Goal: Information Seeking & Learning: Learn about a topic

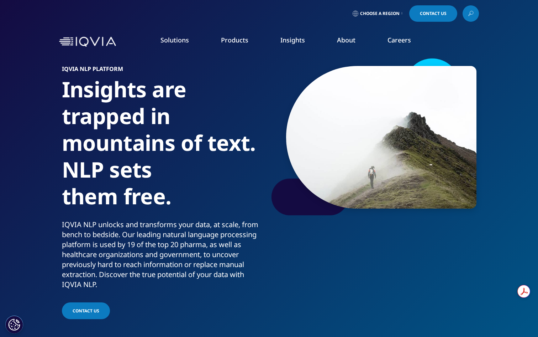
click at [441, 140] on link "Clinical Trials" at bounding box center [478, 139] width 114 height 8
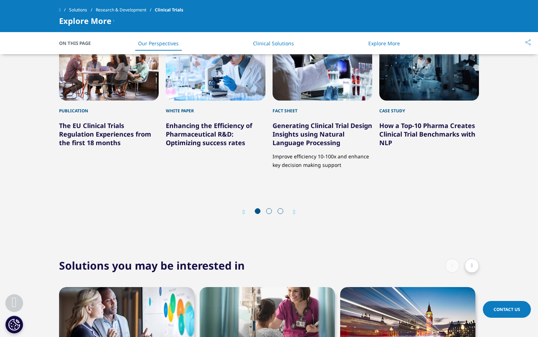
scroll to position [1349, 0]
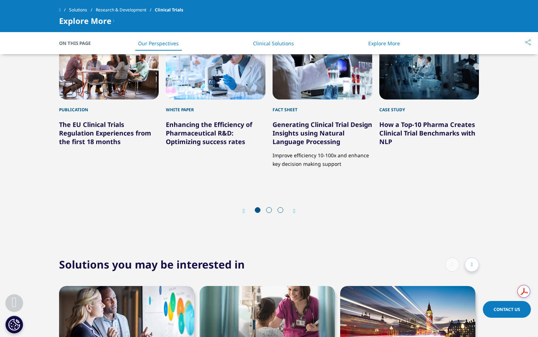
click at [266, 213] on div at bounding box center [269, 210] width 34 height 7
click at [267, 213] on div at bounding box center [269, 210] width 34 height 7
click at [270, 212] on div at bounding box center [269, 210] width 34 height 7
click at [270, 210] on span at bounding box center [269, 210] width 6 height 6
click at [298, 210] on div "Prev Next" at bounding box center [269, 210] width 420 height 21
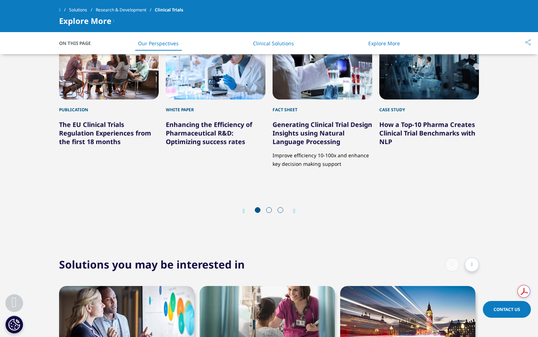
click at [295, 210] on icon "Next slide" at bounding box center [294, 211] width 2 height 6
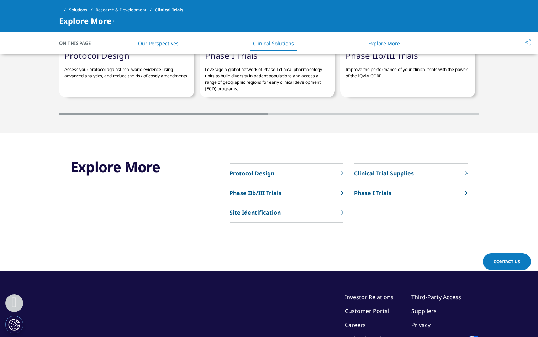
scroll to position [1654, 0]
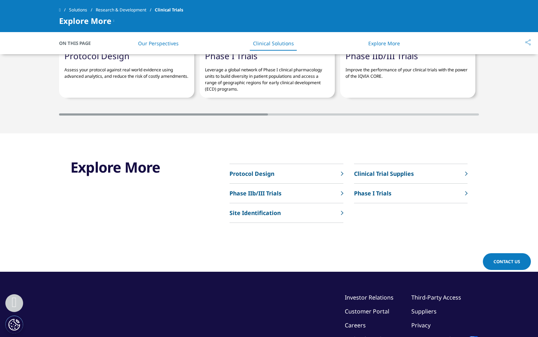
click at [388, 172] on p "Clinical Trial Supplies" at bounding box center [384, 173] width 60 height 9
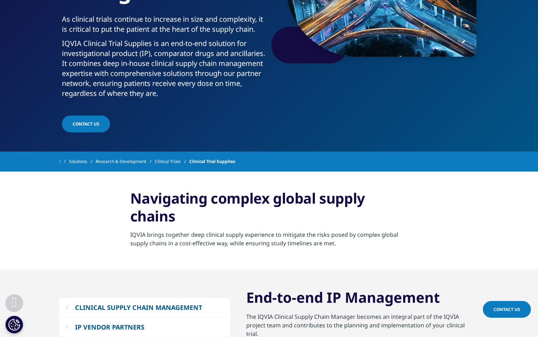
scroll to position [267, 0]
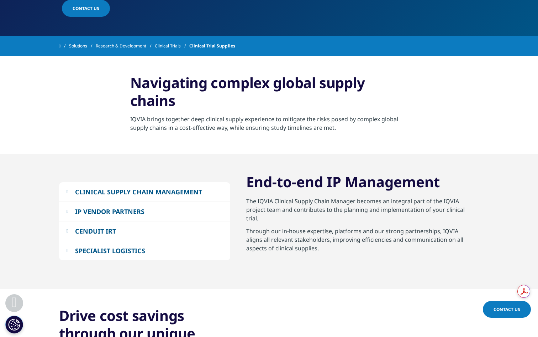
click at [121, 212] on div "IP VENDOR PARTNERS" at bounding box center [109, 211] width 69 height 9
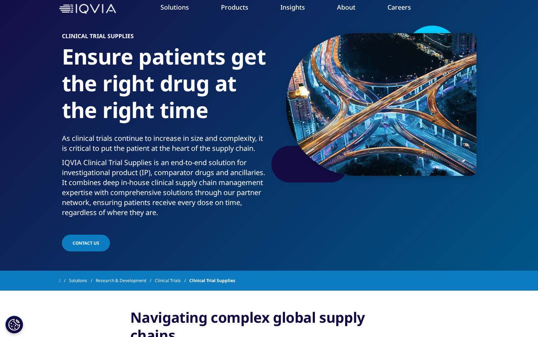
scroll to position [0, 0]
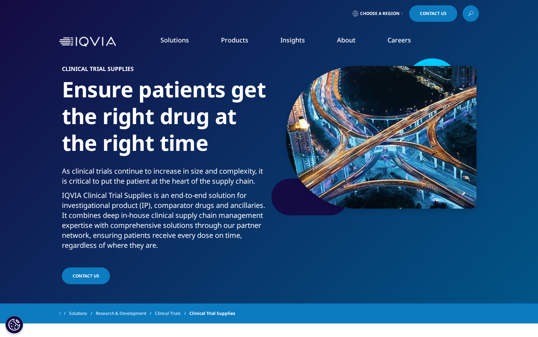
click at [437, 150] on li "Health Data Apps & AI" at bounding box center [478, 146] width 114 height 14
click at [437, 149] on link "Health Data Apps & AI" at bounding box center [478, 145] width 114 height 8
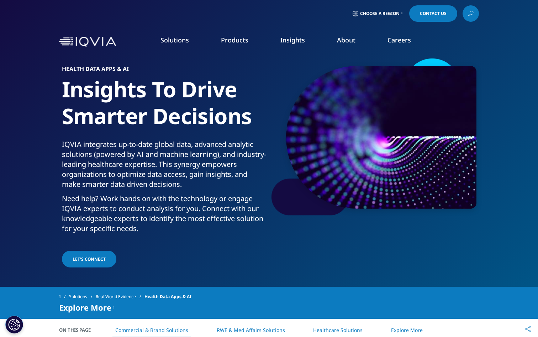
click at [53, 89] on link "Planning Suite" at bounding box center [76, 89] width 125 height 8
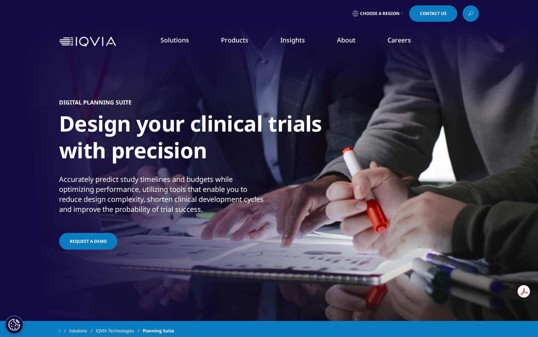
click at [37, 99] on link "Grant Plan" at bounding box center [76, 103] width 125 height 8
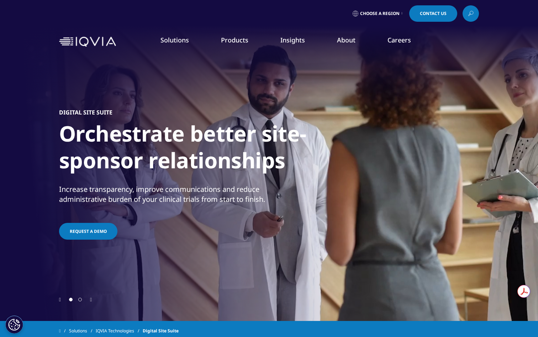
click at [384, 300] on div at bounding box center [269, 299] width 420 height 7
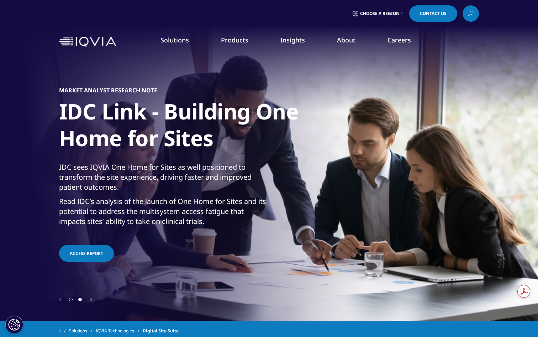
click at [68, 129] on link "Clinical Trial Payments" at bounding box center [76, 129] width 125 height 8
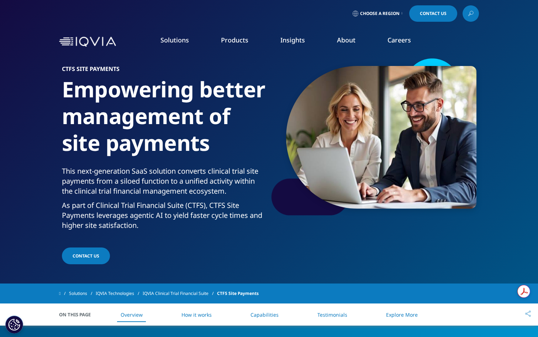
click at [333, 222] on div "CTFS SITE PAYMENTS Empowering better management of site payments This next-gene…" at bounding box center [269, 161] width 420 height 208
click at [69, 141] on link "Investigator Site Portal" at bounding box center [76, 142] width 125 height 8
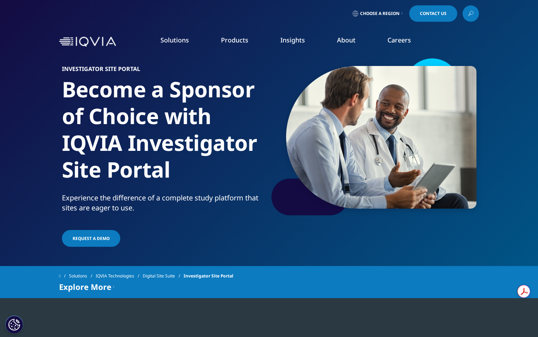
click at [238, 225] on div "Investigator Site Portal Become a Sponsor of Choice with IQVIA Investigator Sit…" at bounding box center [166, 157] width 208 height 182
click at [54, 154] on link "One Home for Sites" at bounding box center [76, 155] width 125 height 8
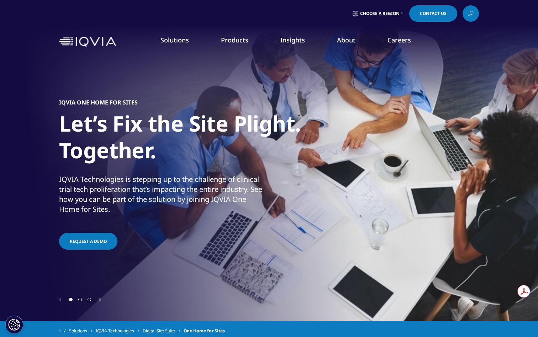
click at [176, 182] on p "IQVIA Technologies is stepping up to the challenge of clinical trial tech proli…" at bounding box center [163, 196] width 208 height 44
click at [60, 153] on link "One Home for Sites" at bounding box center [76, 155] width 125 height 8
click at [146, 146] on h1 "Let’s Fix the Site Plight. Together." at bounding box center [192, 139] width 267 height 58
click at [71, 169] on link "Patient Engagement Suite" at bounding box center [76, 169] width 125 height 8
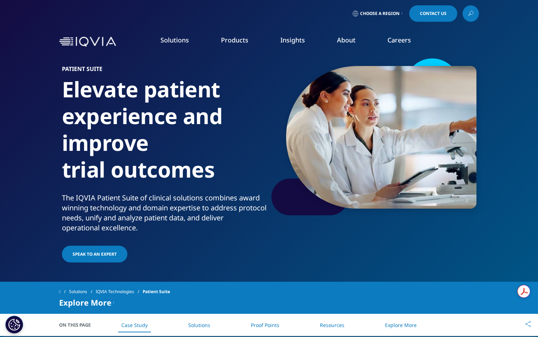
click at [287, 211] on div at bounding box center [373, 137] width 207 height 160
click at [76, 183] on link "Electronic Clinical Outcome Assessment (eCOA)" at bounding box center [76, 186] width 125 height 16
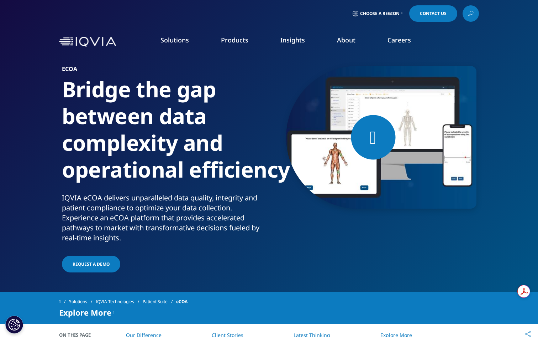
click at [226, 251] on div "eCOA Bridge the gap between data complexity and operational efficiency IQVIA eC…" at bounding box center [166, 170] width 208 height 208
click at [30, 200] on link "Interactive Response Technology (IRT)" at bounding box center [76, 203] width 125 height 8
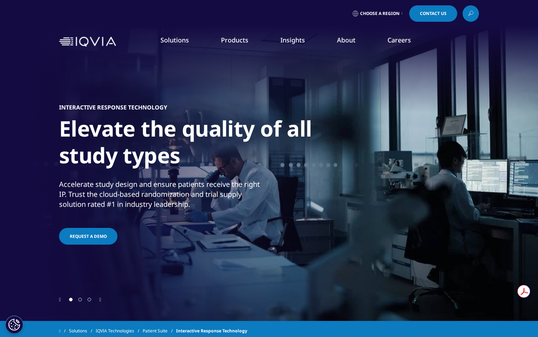
click at [316, 260] on div "INTERACTIVE RESPONSE TECHNOLOGY Elevate the quality of all study types Accelera…" at bounding box center [269, 174] width 420 height 242
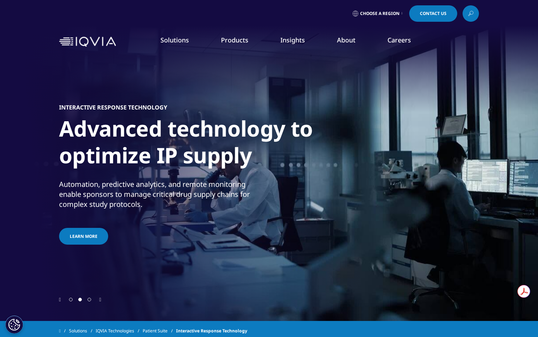
click at [54, 212] on link "Clinical Data Analytics Solutions" at bounding box center [76, 216] width 125 height 8
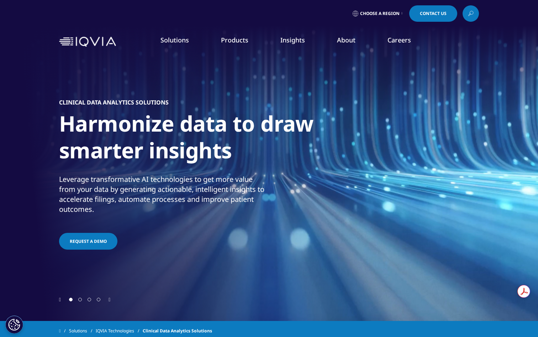
click at [308, 173] on div "CLINICAL DATA ANALYTICS SOLUTIONS Harmonize data to draw smarter insights Lever…" at bounding box center [269, 174] width 420 height 242
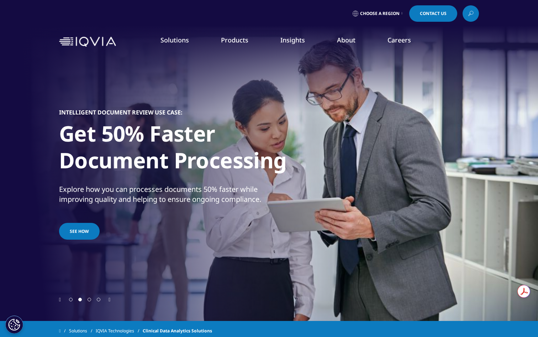
click at [356, 202] on div "INTELLIGENT DOCUMENT REVIEW USE CASE: Get 50% Faster Document Processing Explor…" at bounding box center [269, 174] width 420 height 242
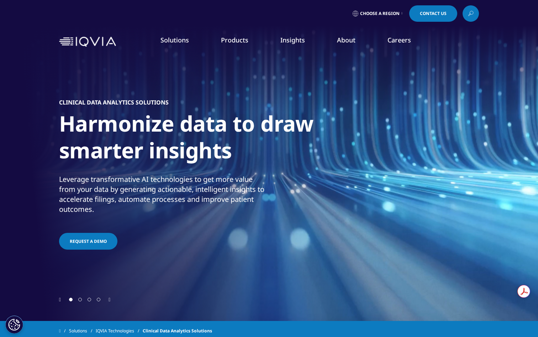
click at [340, 173] on div "CLINICAL DATA ANALYTICS SOLUTIONS Harmonize data to draw smarter insights Lever…" at bounding box center [269, 174] width 420 height 242
click at [430, 89] on link "Health Data Apps & AI" at bounding box center [472, 89] width 125 height 8
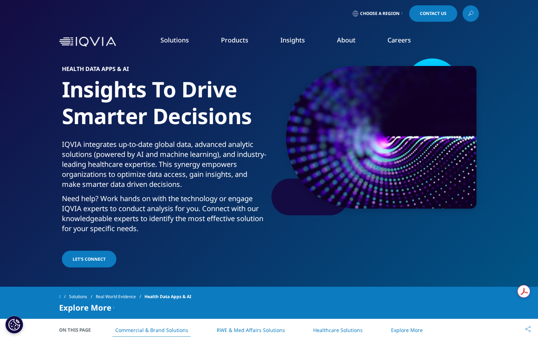
click at [311, 278] on section "Health Data APPS & AI Insights To Drive Smarter Decisions IQVIA integrates up-t…" at bounding box center [269, 143] width 538 height 286
click at [457, 101] on link "Analytics Research Accelerator​" at bounding box center [472, 103] width 125 height 8
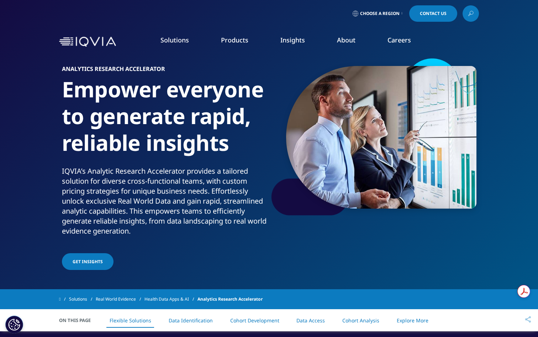
click at [332, 200] on img at bounding box center [381, 137] width 191 height 142
click at [434, 119] on link "Expert Ecosystem​" at bounding box center [472, 116] width 125 height 8
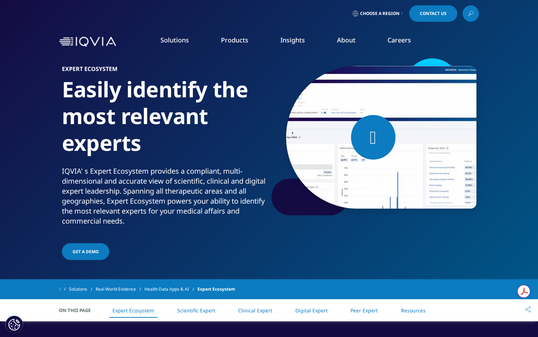
click at [332, 175] on img at bounding box center [381, 137] width 191 height 142
click at [439, 126] on link "AI Patient & HCP Profiling- Commercial" at bounding box center [472, 129] width 125 height 8
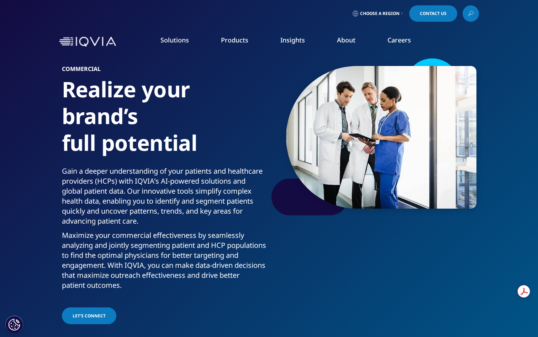
click at [408, 239] on div "COMMERCIAL Realize your brand’s full potential Gain a deeper understanding of y…" at bounding box center [269, 191] width 420 height 268
click at [437, 141] on link "AI Patient & Provider Profiling- Med Affairs​" at bounding box center [472, 142] width 125 height 8
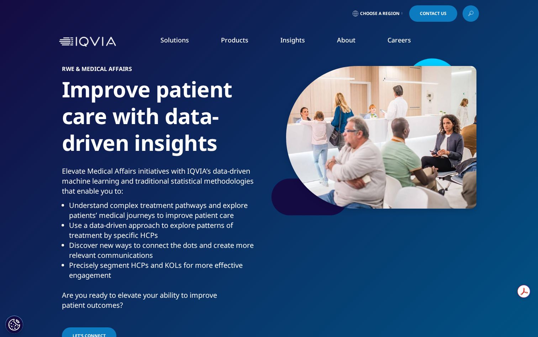
click at [329, 267] on div "RWE & MEDICAL AFFAIRS Improve patient care with data-driven insights Elevate Me…" at bounding box center [269, 201] width 420 height 288
click at [469, 154] on link "AI Patient & HCP Profiling- Healthcare​" at bounding box center [472, 155] width 125 height 8
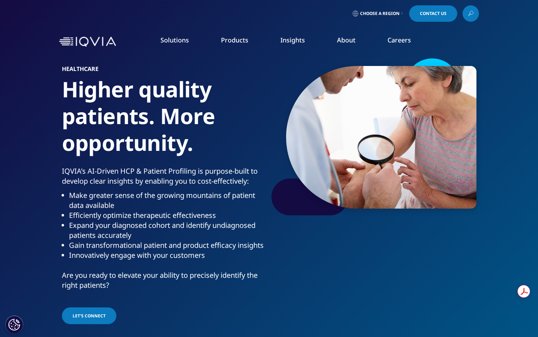
click at [287, 241] on div "HEALTHCARE Higher quality patients. More opportunity. [PERSON_NAME]’s AI-Driven…" at bounding box center [269, 191] width 420 height 268
click at [441, 168] on link "Natural Language Processing" at bounding box center [472, 169] width 125 height 8
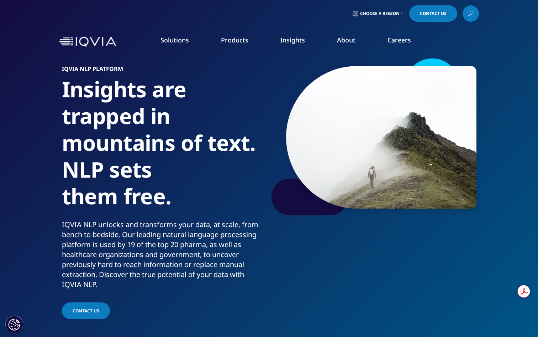
click at [446, 260] on div "IQVIA NLP Platform Insights are trapped in mountains of text. NLP sets them fre…" at bounding box center [269, 188] width 420 height 263
click at [436, 180] on link "Market Access Insights" at bounding box center [472, 182] width 125 height 8
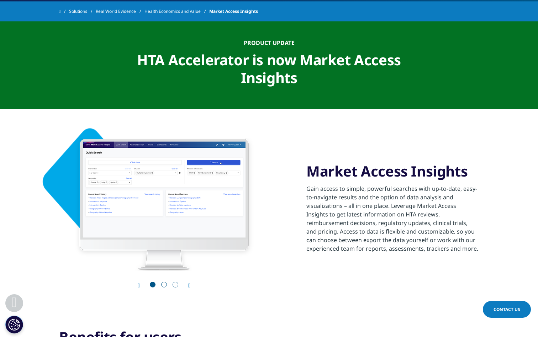
scroll to position [233, 0]
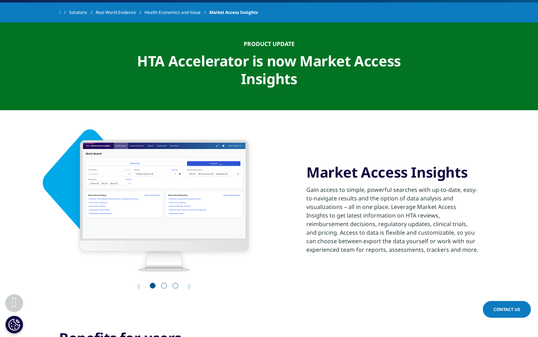
click at [421, 101] on section "Product update HTA Accelerator is now Market Access Insights" at bounding box center [269, 66] width 538 height 88
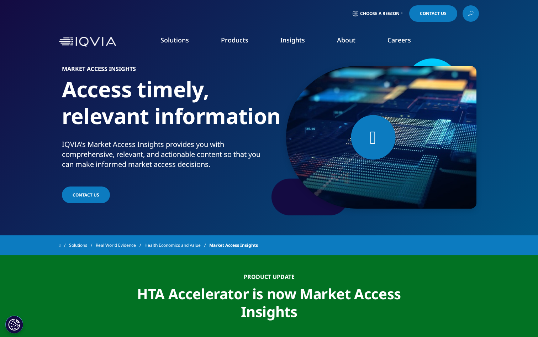
click at [449, 195] on link "Direct-to-Patient Research" at bounding box center [472, 195] width 125 height 8
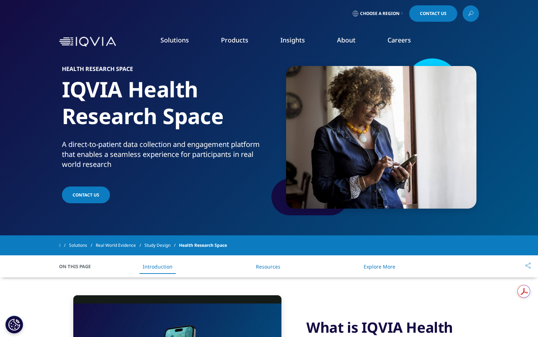
click at [260, 162] on li "AI & Machine Learning" at bounding box center [202, 157] width 121 height 13
click at [75, 117] on link "Research & Development" at bounding box center [49, 114] width 62 height 7
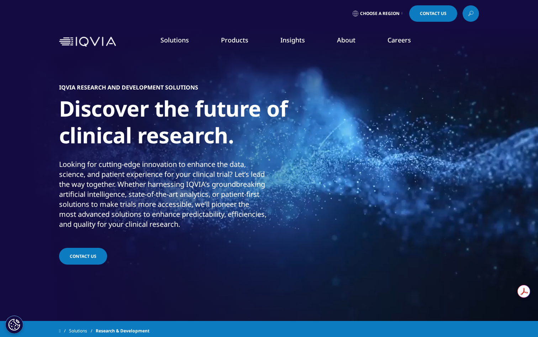
click at [76, 116] on link "Research & Development" at bounding box center [49, 114] width 62 height 7
drag, startPoint x: 58, startPoint y: 82, endPoint x: 210, endPoint y: 79, distance: 152.8
click at [210, 79] on section "Video Player is loading. Play Video Pause Skip Backward Skip Forward Unmute Cur…" at bounding box center [269, 160] width 538 height 321
copy section "IQVIA RESEARCH AND DEVELOPMENT SOLUTIONS"
click at [283, 108] on h1 "Discover the future of clinical research." at bounding box center [192, 124] width 267 height 58
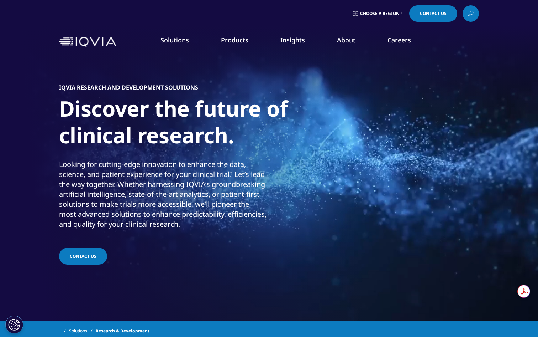
click at [67, 128] on li "Real World Evidence" at bounding box center [77, 128] width 132 height 14
click at [25, 129] on link "Real World Evidence" at bounding box center [43, 128] width 50 height 7
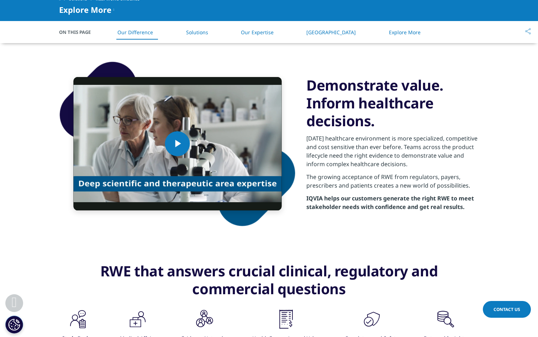
scroll to position [475, 0]
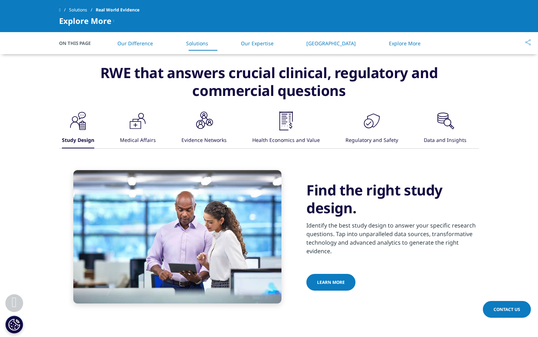
click at [141, 125] on icon ".cls-1{fill:#231f20;}" at bounding box center [137, 120] width 21 height 21
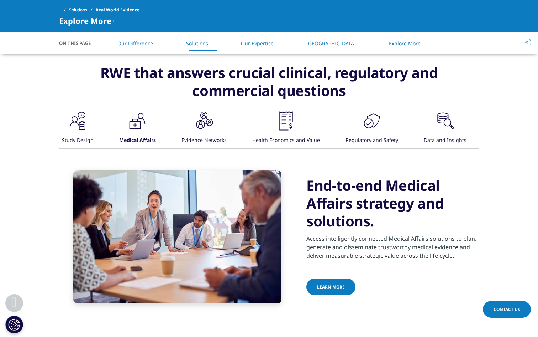
click at [215, 129] on icon ".cls-1{fill:#231f20;}" at bounding box center [203, 120] width 21 height 21
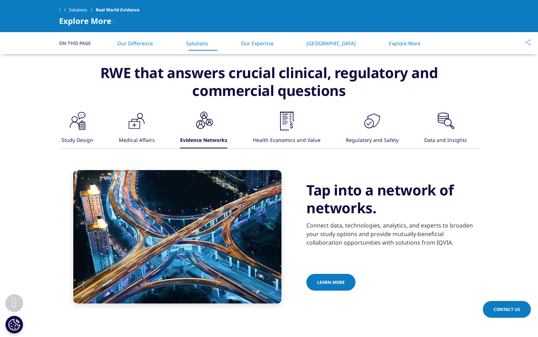
click at [289, 138] on div "Health Economics and Value" at bounding box center [287, 140] width 68 height 15
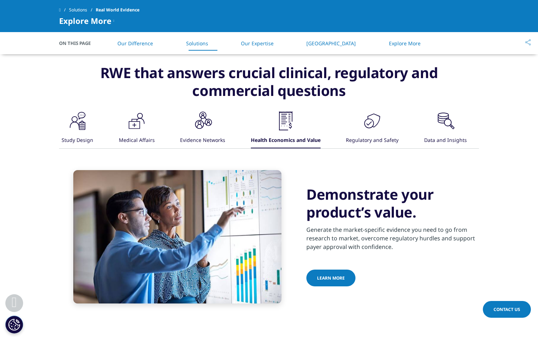
click at [384, 145] on div "Regulatory and Safety" at bounding box center [372, 140] width 53 height 15
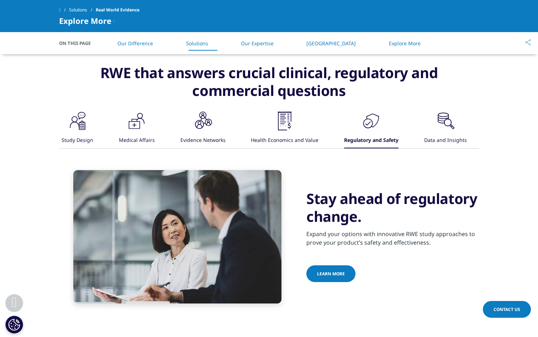
click at [463, 141] on div "Data and Insights" at bounding box center [445, 140] width 43 height 15
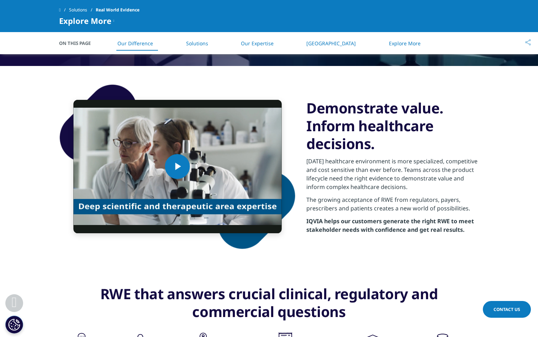
scroll to position [0, 0]
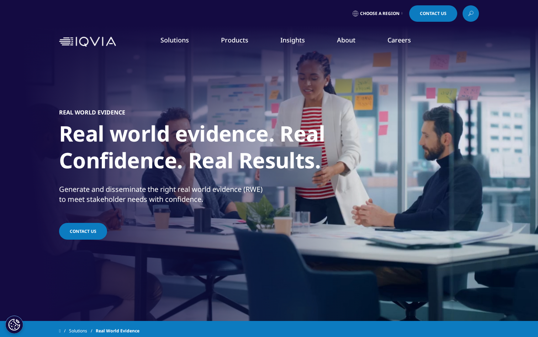
click at [38, 168] on link "Technologies" at bounding box center [34, 169] width 32 height 7
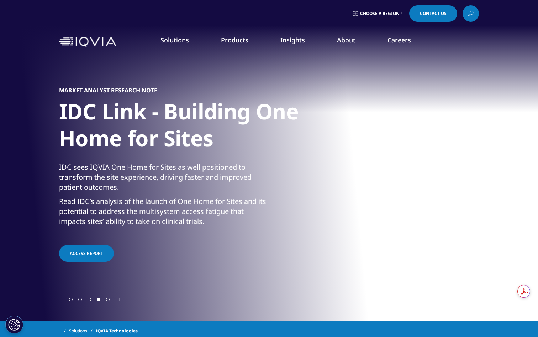
click at [459, 143] on link "Orchestrated Clinical Trials" at bounding box center [478, 145] width 114 height 8
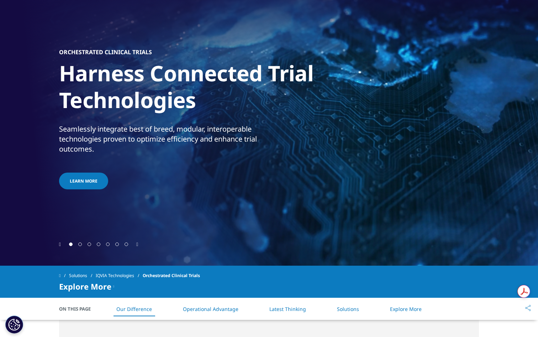
scroll to position [57, 0]
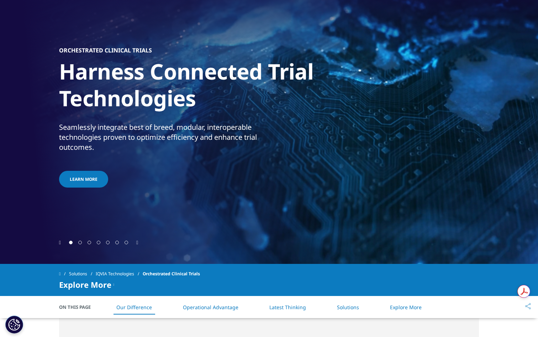
click at [140, 241] on div at bounding box center [269, 242] width 420 height 7
click at [138, 242] on icon "Next slide" at bounding box center [137, 242] width 2 height 5
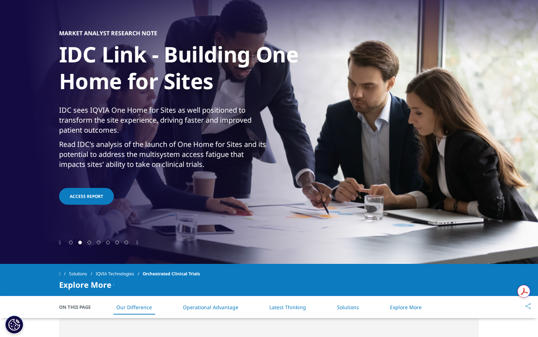
click at [138, 242] on icon "Next slide" at bounding box center [137, 242] width 2 height 5
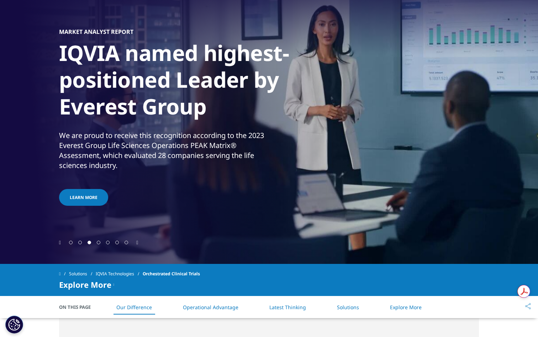
click at [138, 242] on icon "Next slide" at bounding box center [137, 242] width 2 height 5
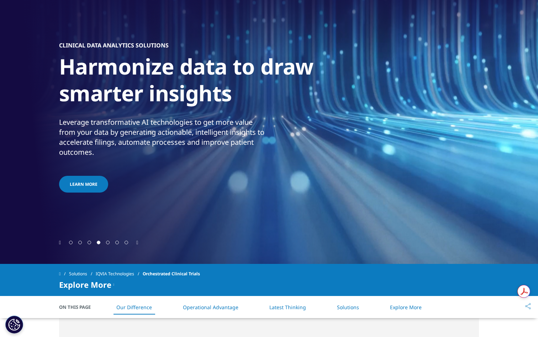
scroll to position [0, 0]
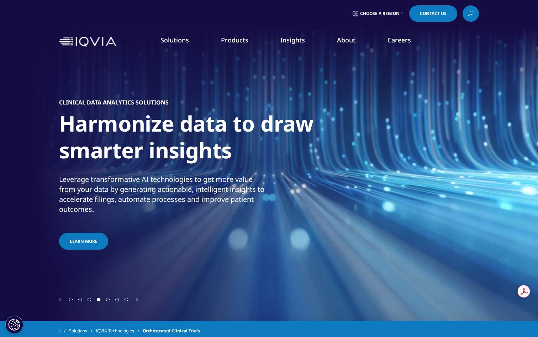
click at [181, 42] on link "Solutions" at bounding box center [175, 40] width 28 height 9
